Goal: Navigation & Orientation: Understand site structure

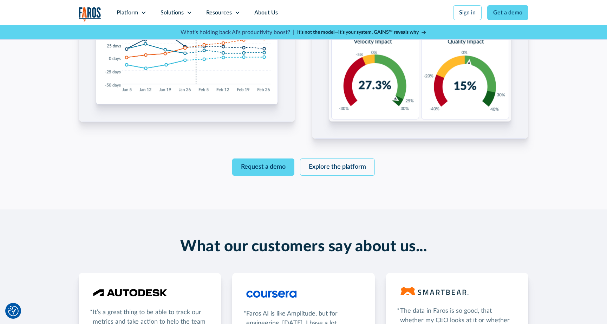
scroll to position [1140, 0]
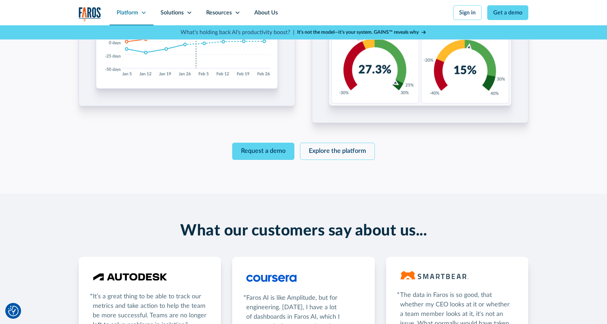
click at [141, 12] on icon at bounding box center [144, 13] width 6 height 6
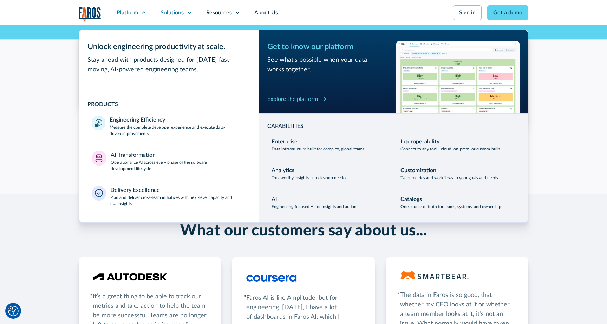
click at [188, 19] on div "Solutions" at bounding box center [176, 12] width 46 height 25
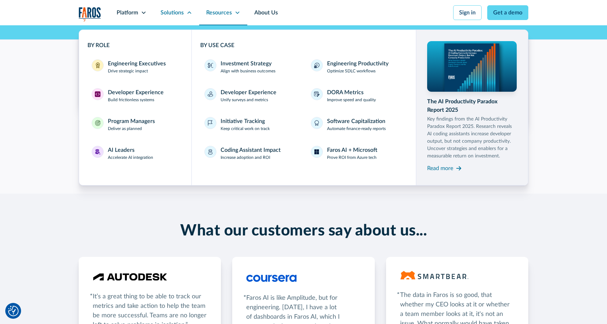
click at [220, 13] on div "Resources" at bounding box center [219, 12] width 26 height 8
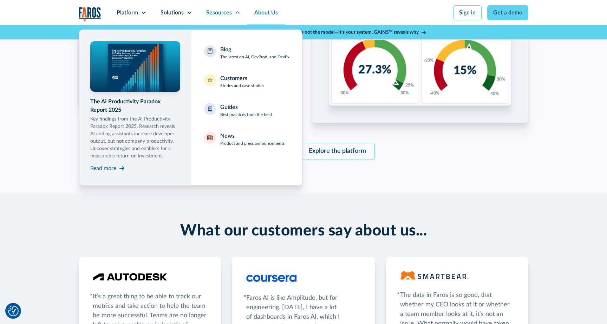
click at [261, 14] on link "About Us" at bounding box center [266, 12] width 38 height 25
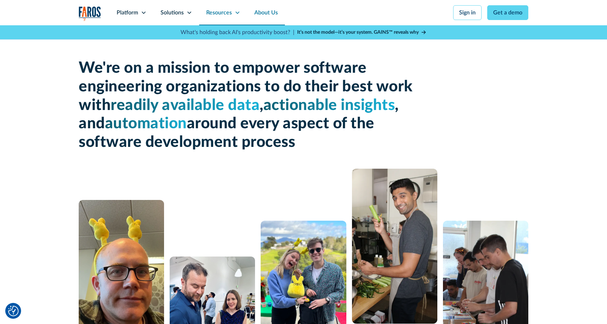
click at [229, 14] on div "Resources" at bounding box center [219, 12] width 26 height 8
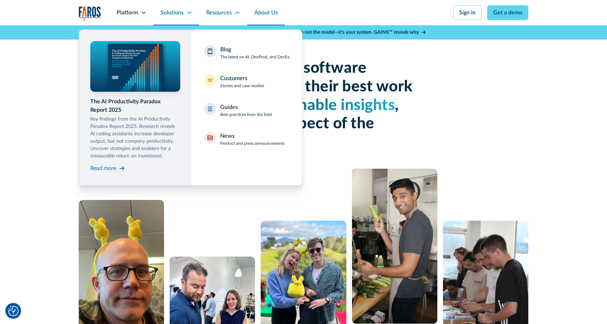
click at [175, 16] on div "Solutions" at bounding box center [171, 12] width 23 height 8
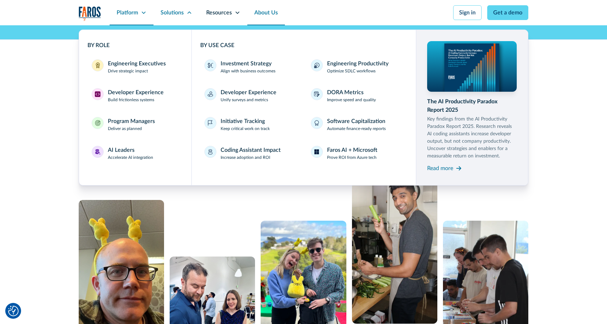
click at [126, 14] on div "Platform" at bounding box center [127, 12] width 21 height 8
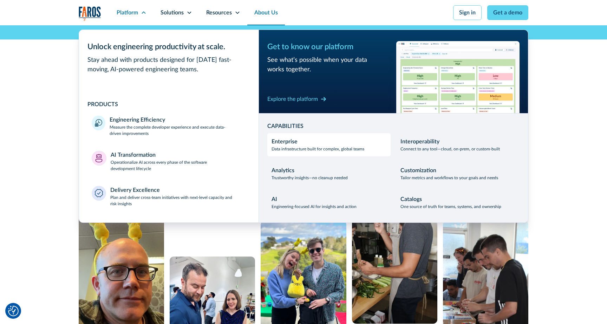
click at [309, 145] on div "Enterprise Data infrastructure built for complex, global teams" at bounding box center [317, 144] width 93 height 15
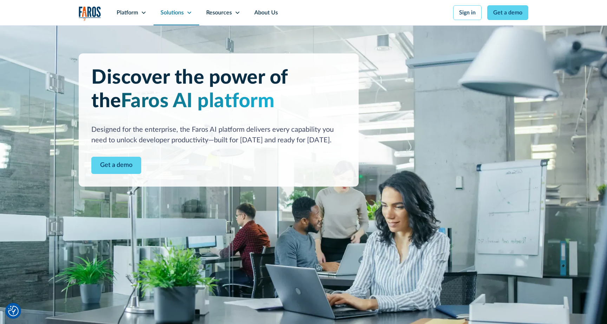
click at [178, 17] on div "Solutions" at bounding box center [176, 12] width 46 height 25
